Goal: Transaction & Acquisition: Purchase product/service

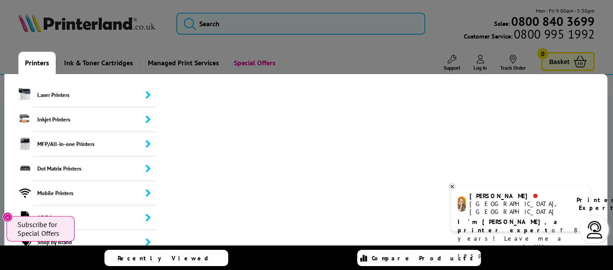
click at [28, 66] on link "Printers" at bounding box center [36, 63] width 37 height 22
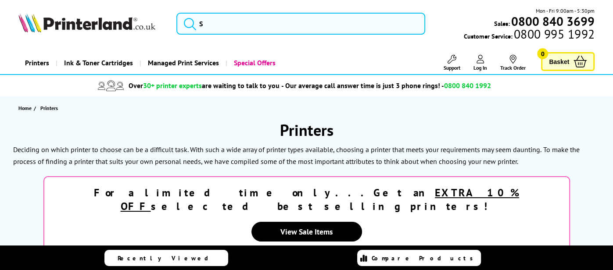
click at [38, 65] on link "Printers" at bounding box center [36, 63] width 37 height 22
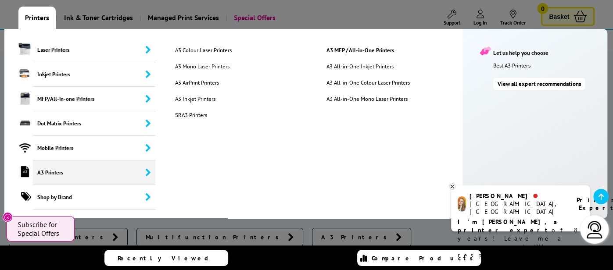
click at [63, 178] on span "A3 Printers" at bounding box center [94, 173] width 122 height 25
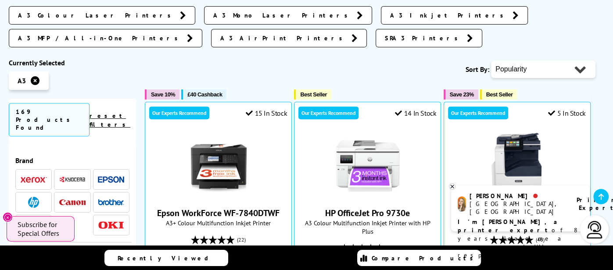
scroll to position [182, 0]
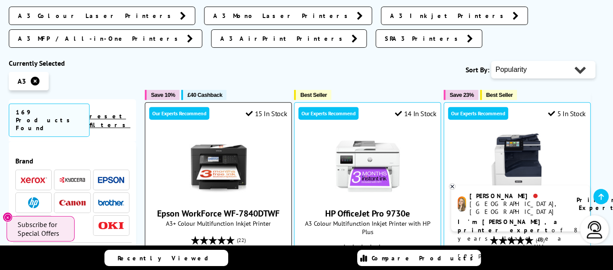
click at [231, 208] on link "Epson WorkForce WF-7840DTWF" at bounding box center [218, 213] width 122 height 11
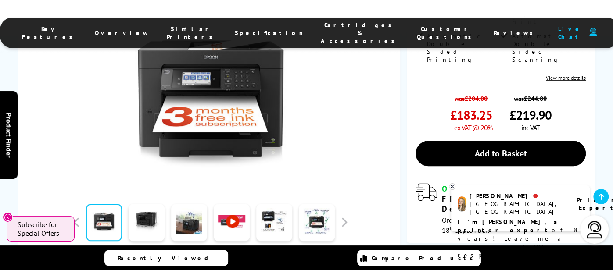
scroll to position [323, 0]
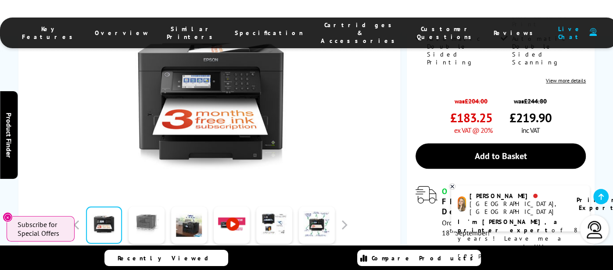
click at [157, 207] on link at bounding box center [147, 225] width 36 height 37
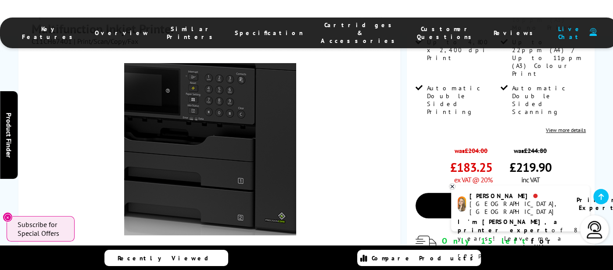
scroll to position [280, 0]
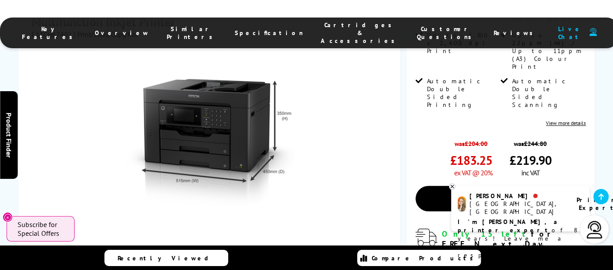
click at [198, 249] on link at bounding box center [189, 267] width 36 height 37
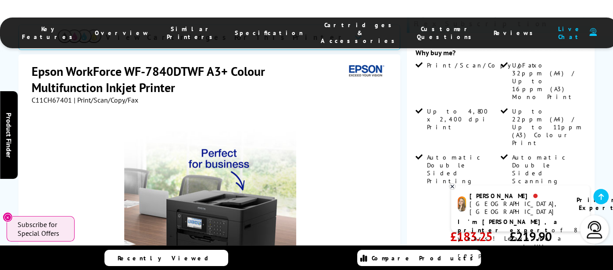
scroll to position [259, 0]
